Goal: Task Accomplishment & Management: Use online tool/utility

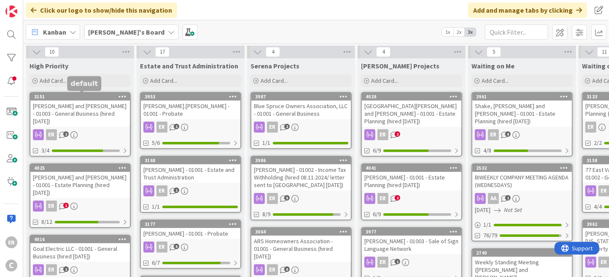
click at [84, 98] on div "3151" at bounding box center [82, 97] width 96 height 6
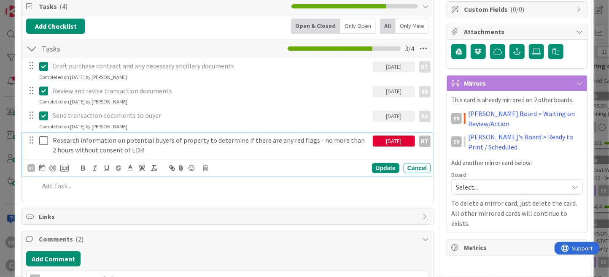
click at [45, 141] on icon at bounding box center [43, 140] width 9 height 10
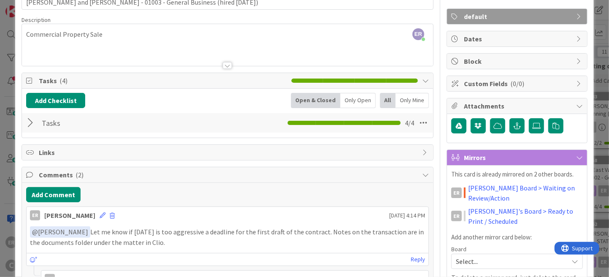
scroll to position [42, 0]
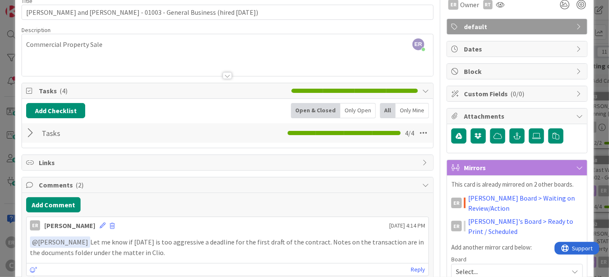
click at [35, 136] on div at bounding box center [31, 132] width 11 height 15
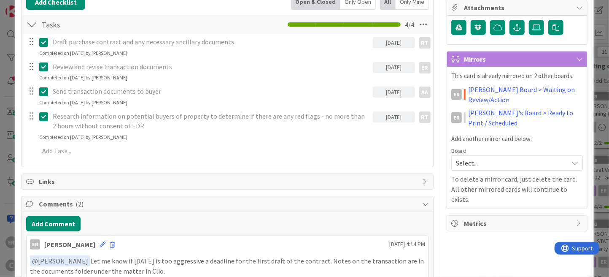
scroll to position [169, 0]
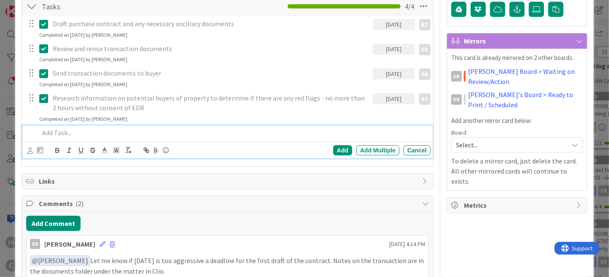
click at [81, 133] on p at bounding box center [233, 133] width 388 height 10
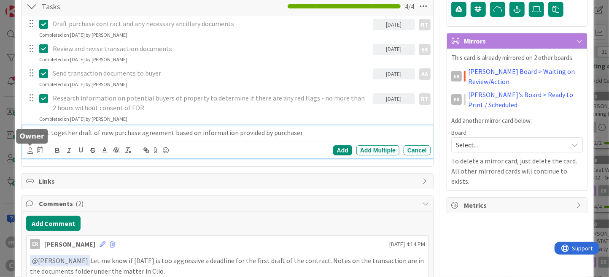
click at [28, 151] on icon at bounding box center [29, 150] width 5 height 6
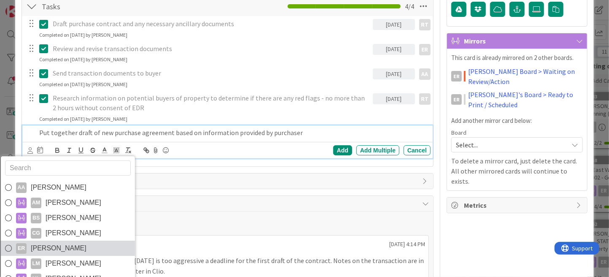
click at [68, 241] on link "ER [PERSON_NAME]" at bounding box center [68, 248] width 134 height 15
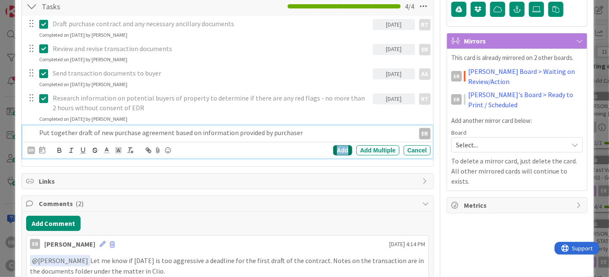
click at [344, 150] on div "Add" at bounding box center [342, 150] width 19 height 10
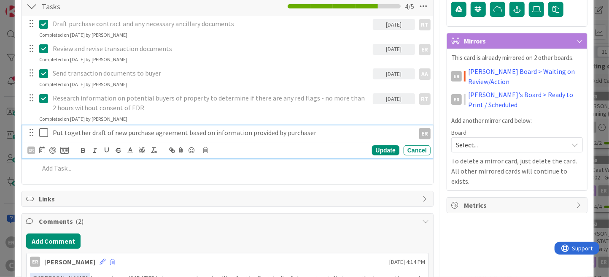
click at [40, 133] on icon at bounding box center [43, 132] width 9 height 10
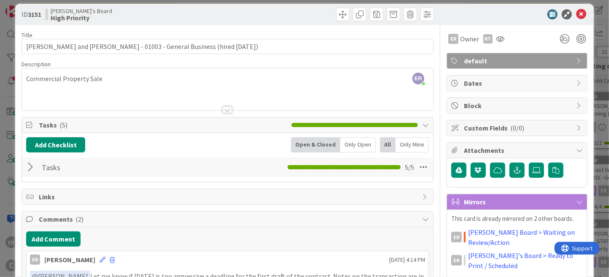
scroll to position [0, 0]
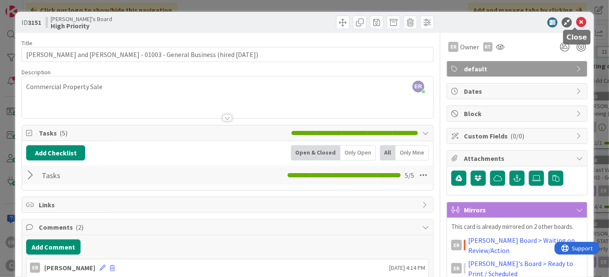
click at [577, 26] on icon at bounding box center [582, 22] width 10 height 10
